Goal: Task Accomplishment & Management: Complete application form

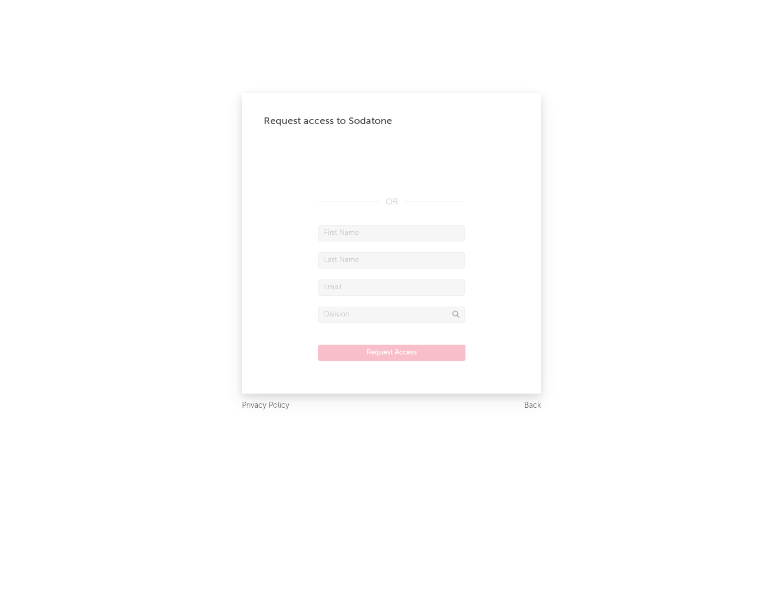
click at [391, 233] on input "text" at bounding box center [391, 233] width 147 height 16
type input "[PERSON_NAME]"
click at [391, 260] on input "text" at bounding box center [391, 260] width 147 height 16
type input "[PERSON_NAME]"
click at [391, 287] on input "text" at bounding box center [391, 287] width 147 height 16
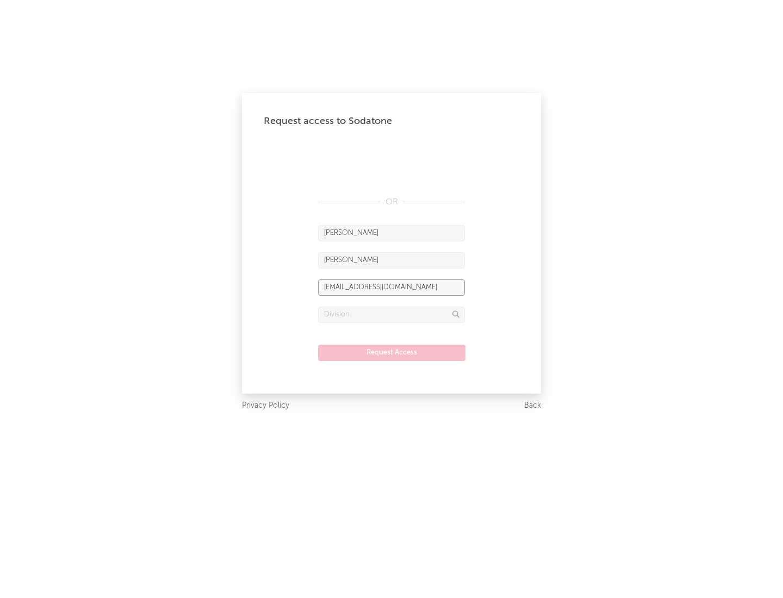
type input "[EMAIL_ADDRESS][DOMAIN_NAME]"
click at [391, 314] on input "text" at bounding box center [391, 315] width 147 height 16
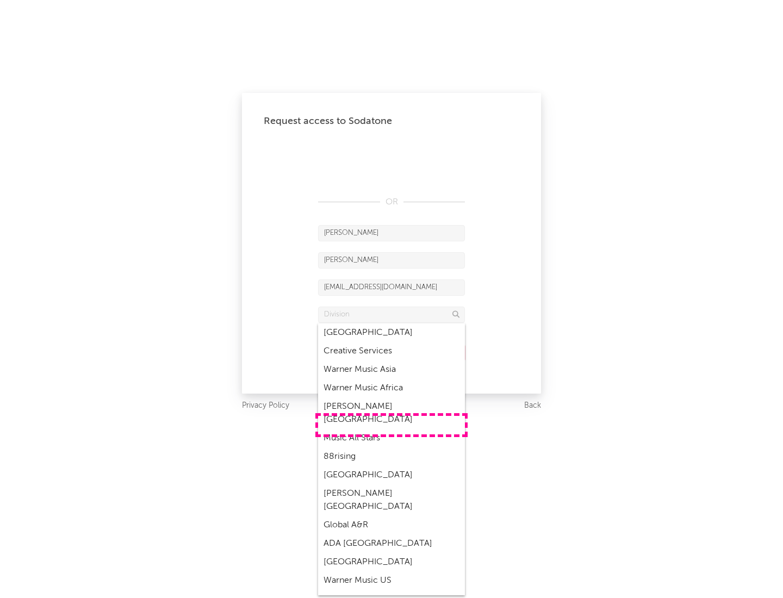
click at [391, 429] on div "Music All Stars" at bounding box center [391, 438] width 147 height 18
type input "Music All Stars"
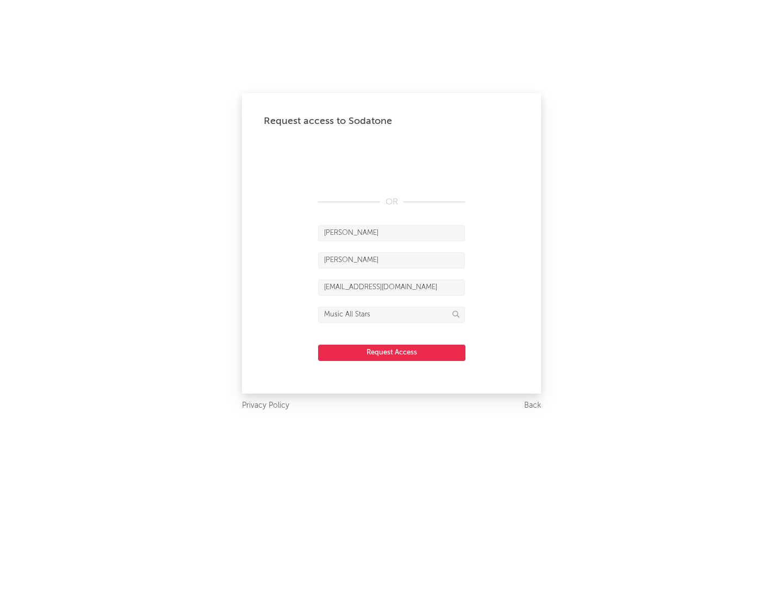
click at [391, 352] on button "Request Access" at bounding box center [391, 353] width 147 height 16
